Goal: Transaction & Acquisition: Purchase product/service

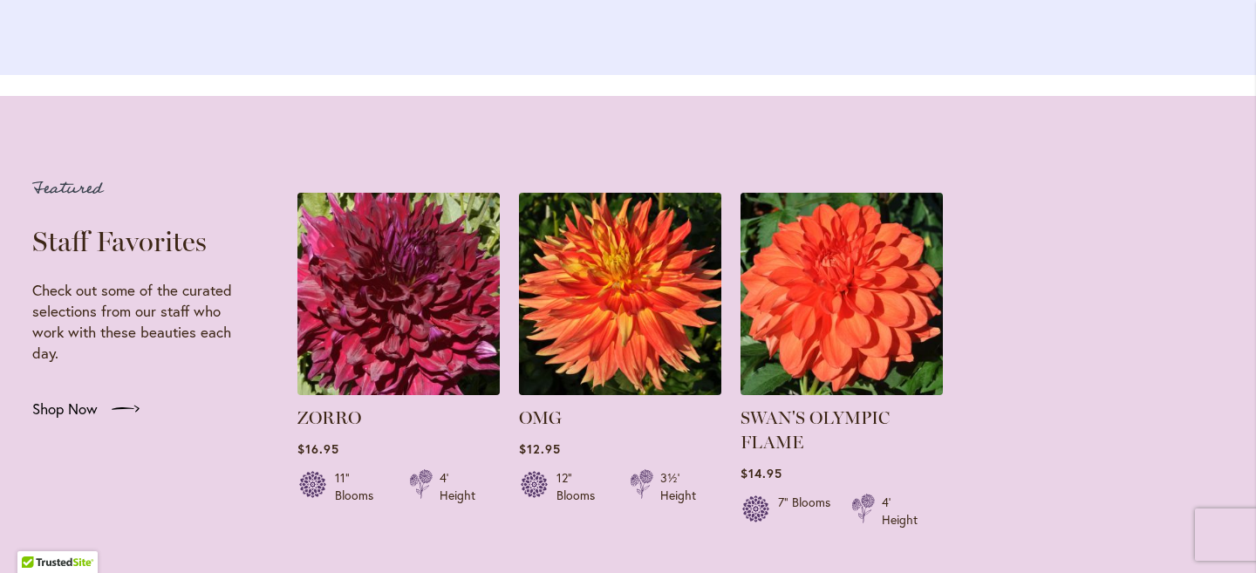
scroll to position [3287, 0]
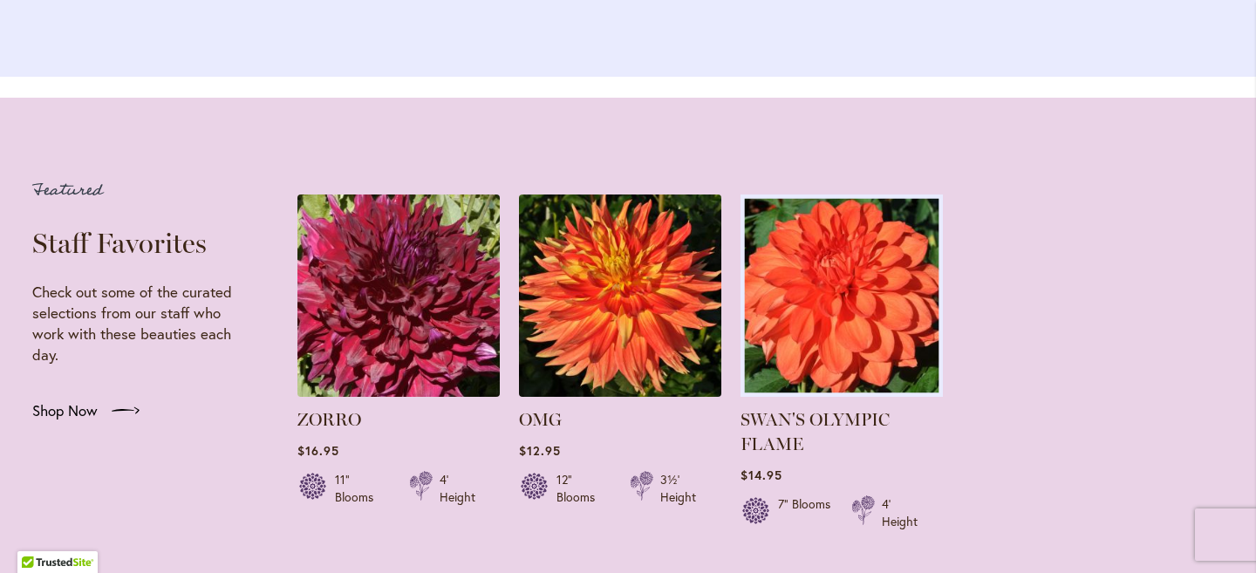
click at [831, 286] on img at bounding box center [841, 295] width 212 height 212
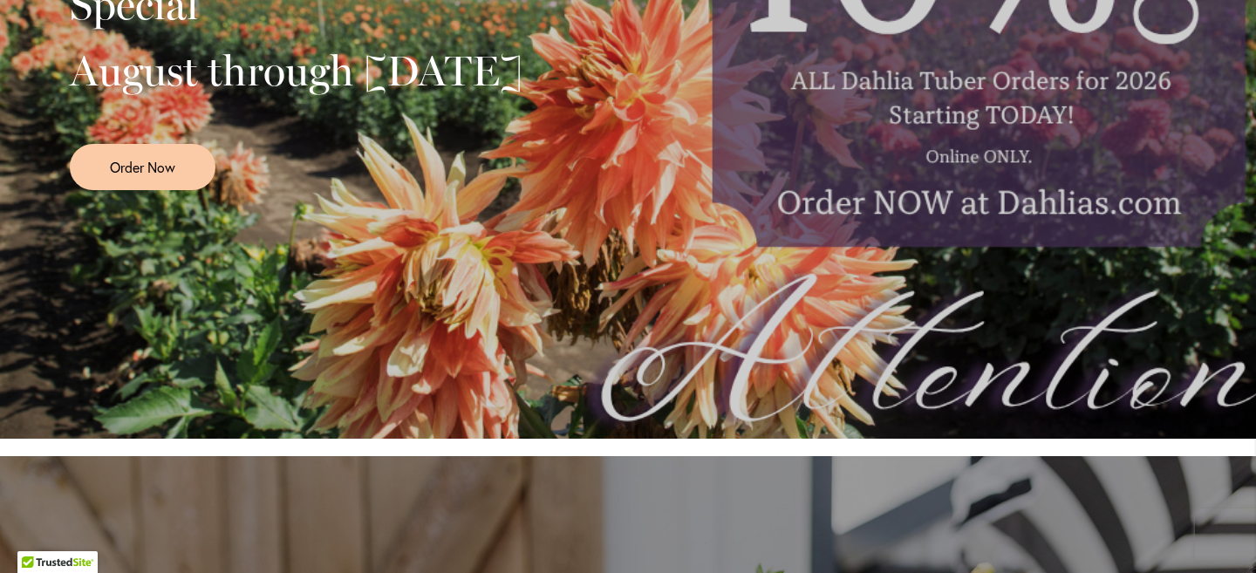
scroll to position [0, 0]
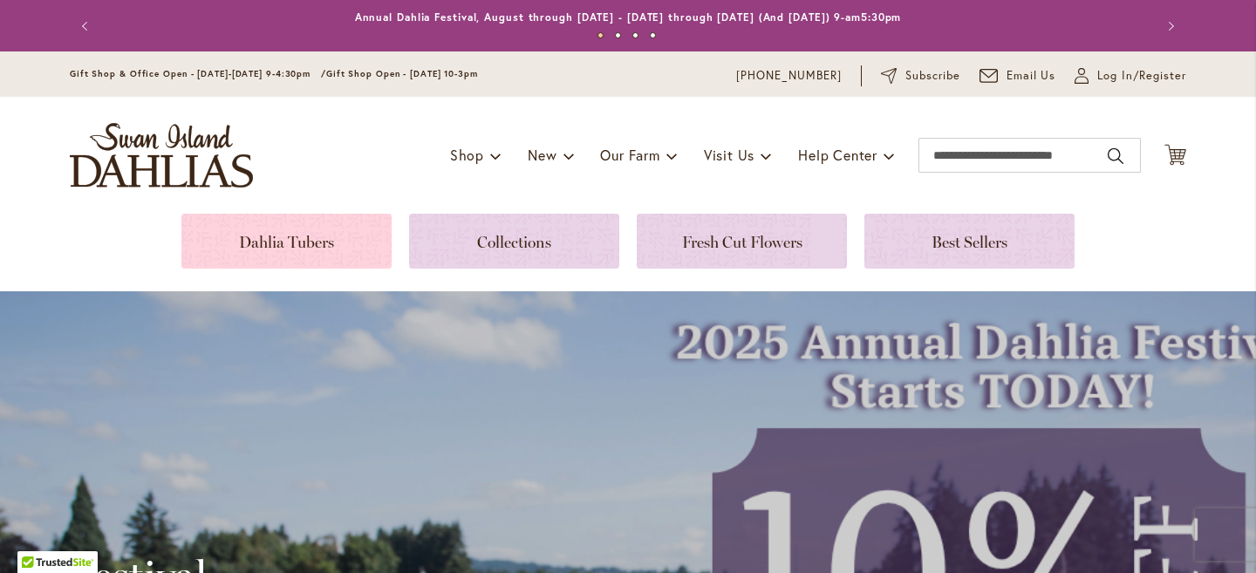
click at [278, 236] on link at bounding box center [286, 241] width 210 height 55
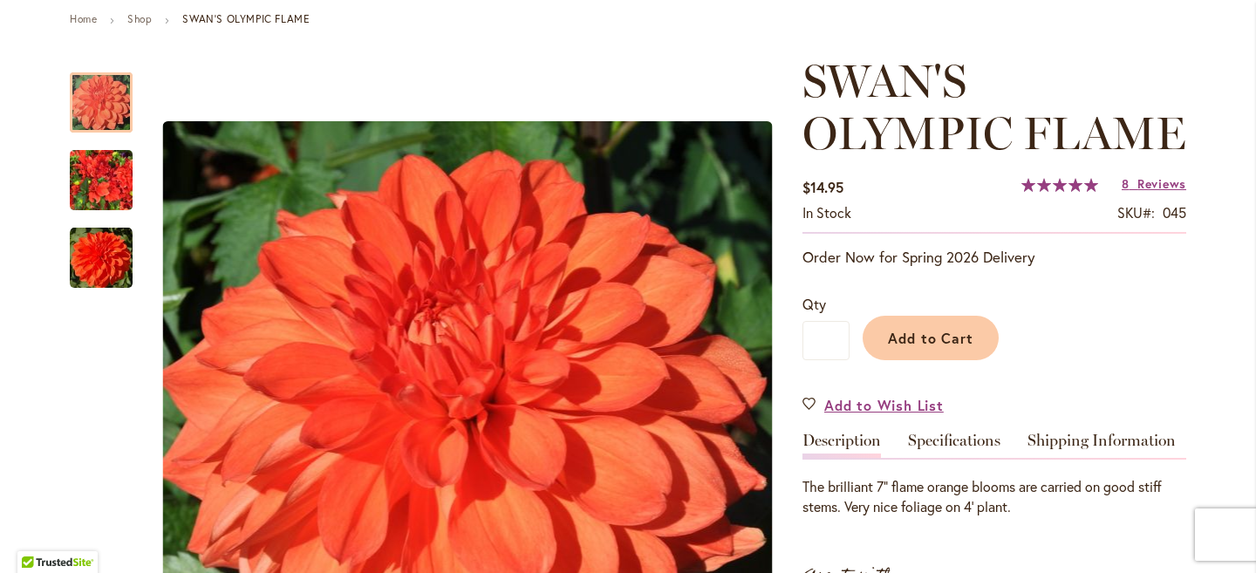
scroll to position [201, 0]
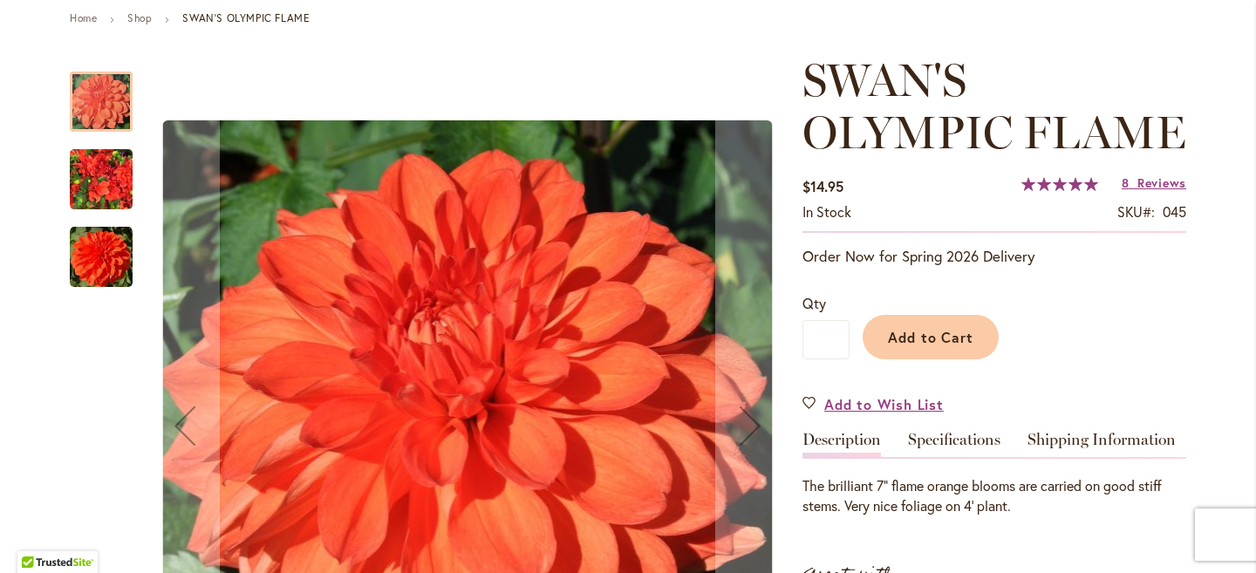
click at [88, 176] on img "Swan's Olympic Flame" at bounding box center [101, 180] width 63 height 84
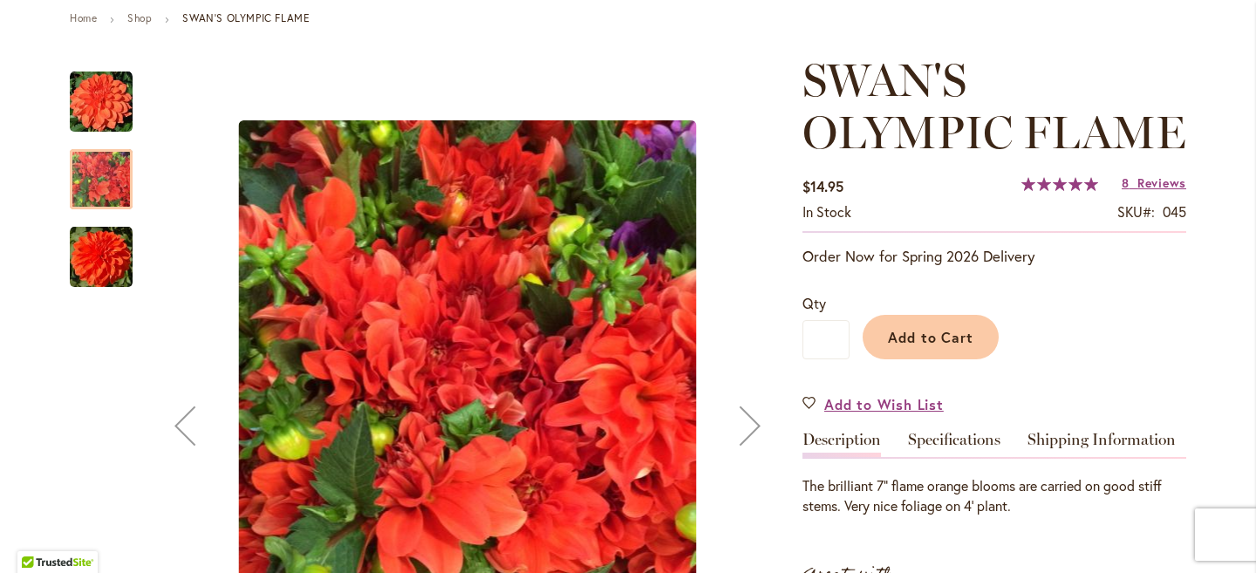
click at [98, 244] on img "Swan's Olympic Flame" at bounding box center [101, 257] width 63 height 63
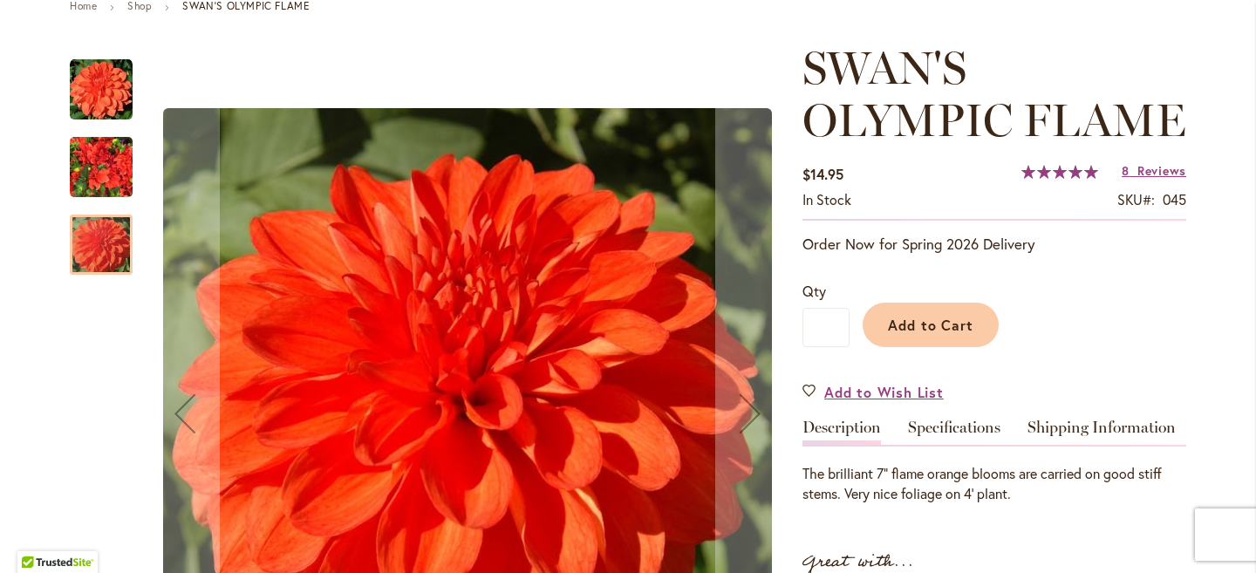
scroll to position [0, 0]
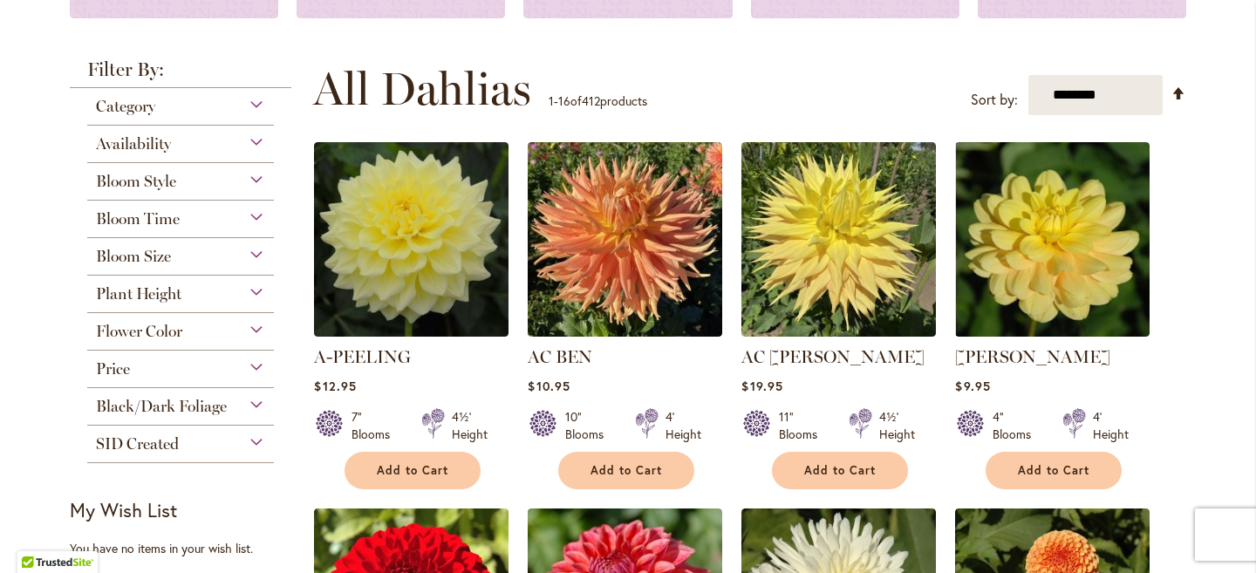
scroll to position [301, 0]
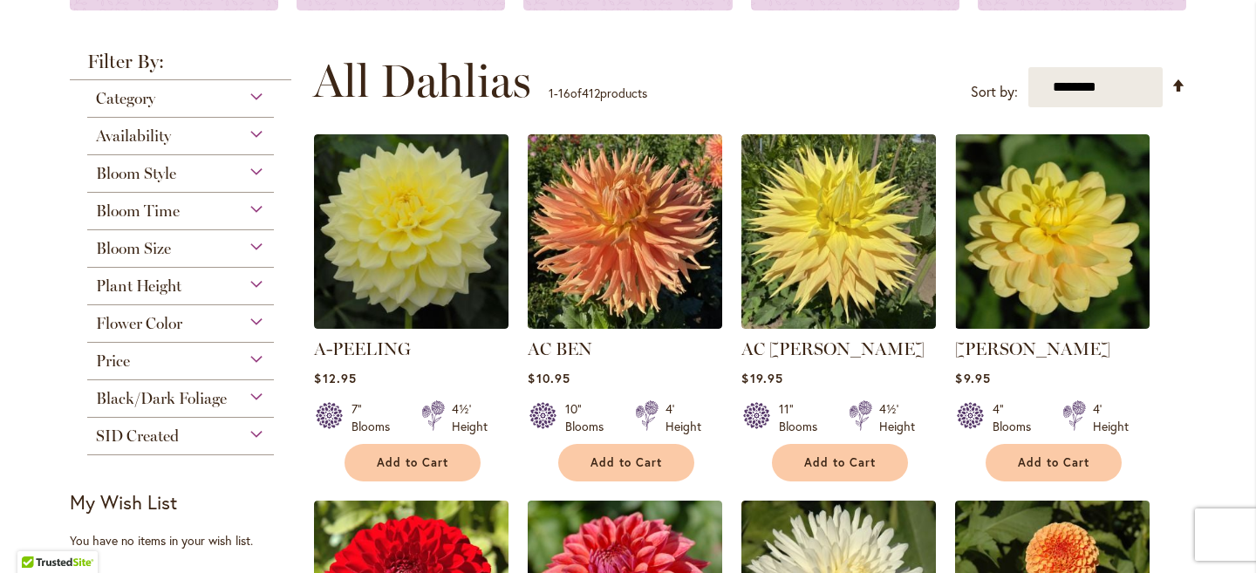
click at [110, 352] on span "Price" at bounding box center [113, 360] width 34 height 19
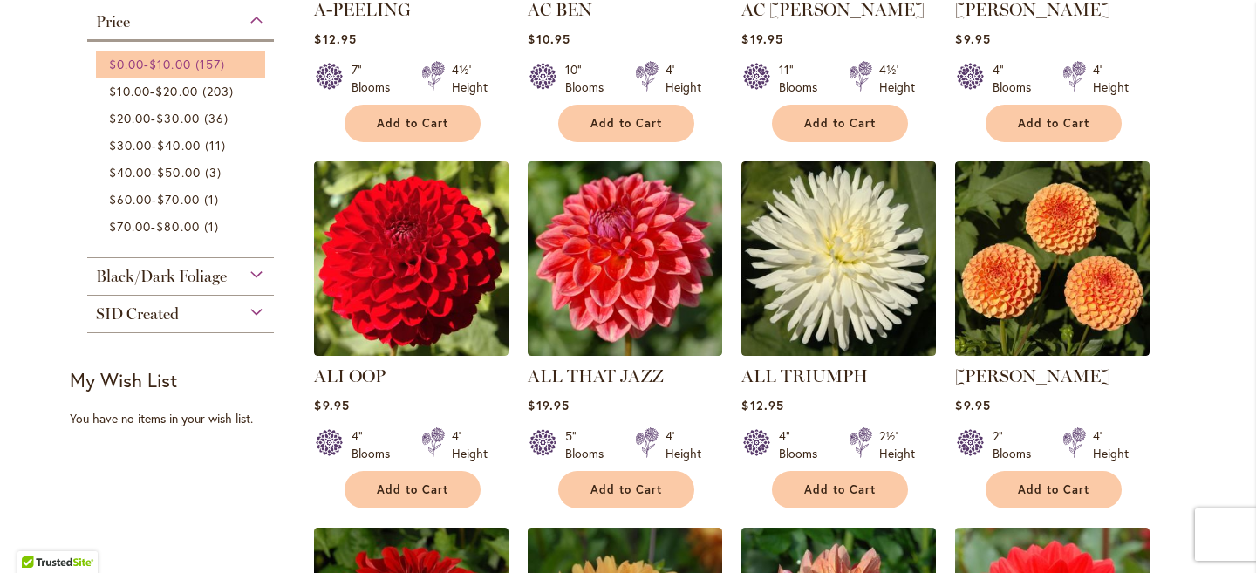
click at [174, 60] on span "$10.00" at bounding box center [169, 64] width 41 height 17
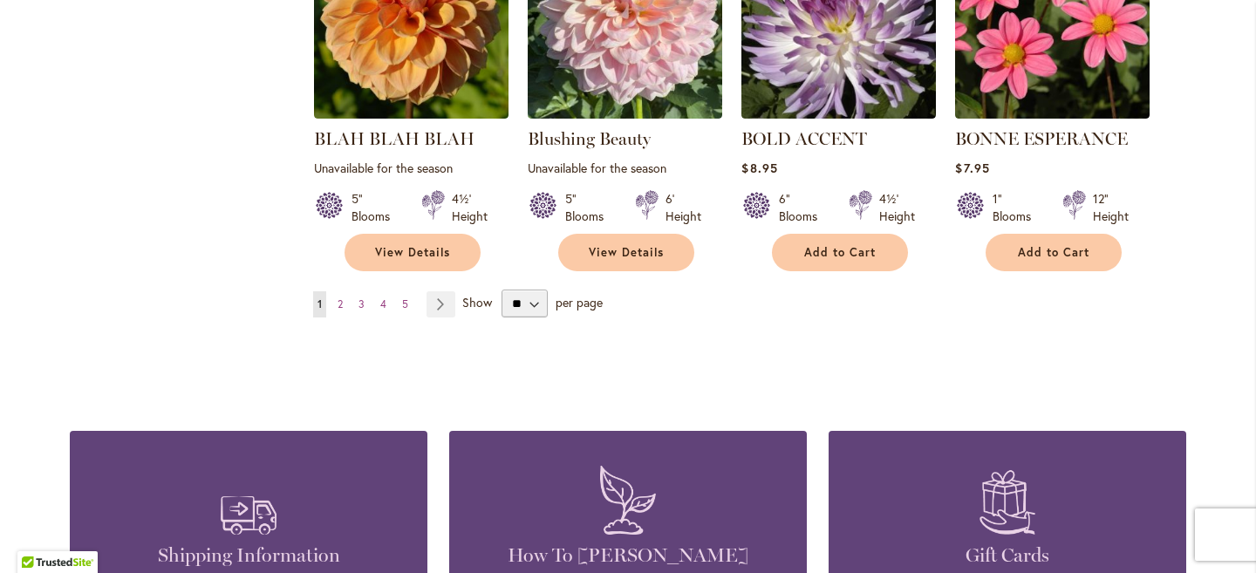
scroll to position [1599, 0]
